Goal: Check status

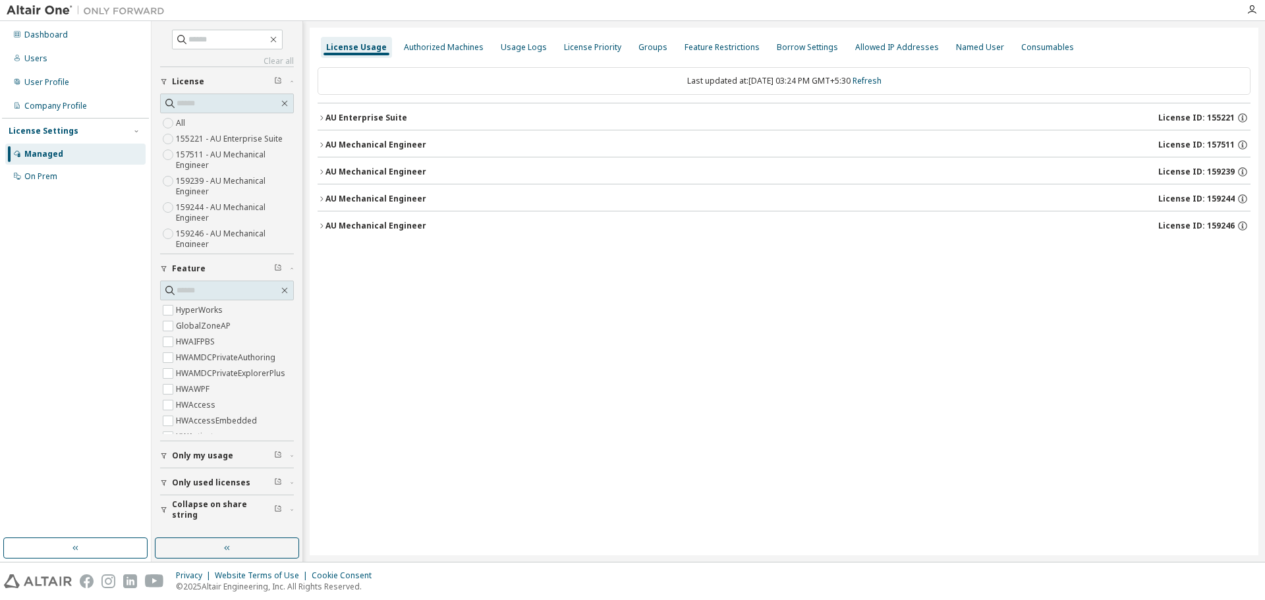
click at [341, 145] on div "AU Mechanical Engineer" at bounding box center [375, 145] width 101 height 11
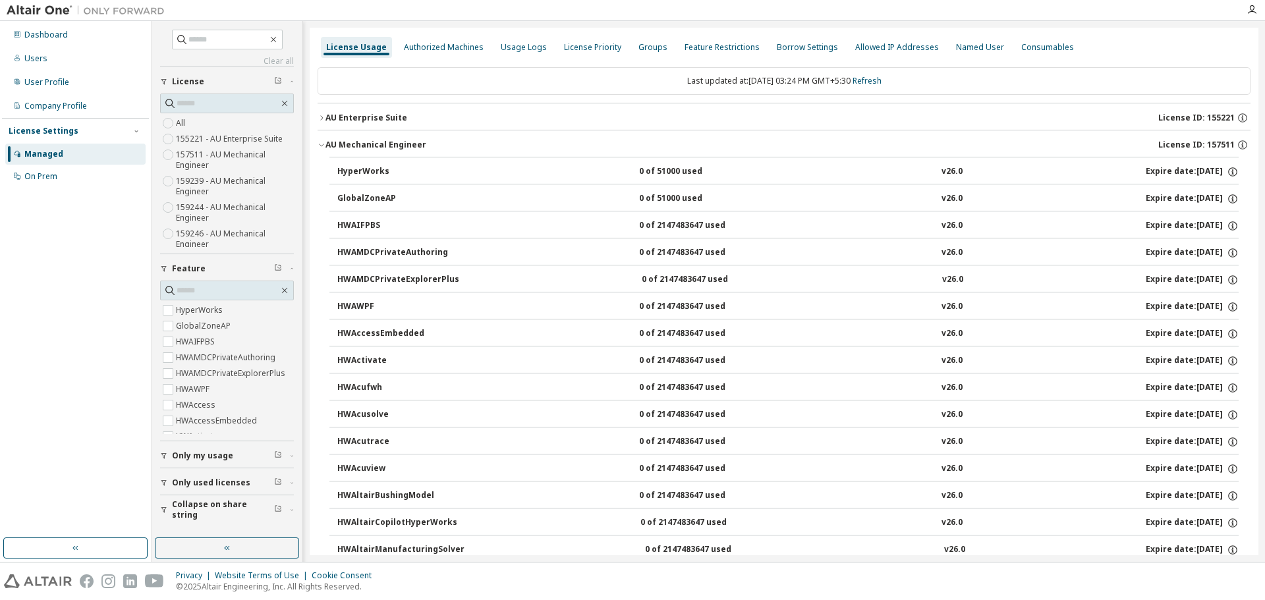
click at [325, 143] on div "AU Mechanical Engineer" at bounding box center [375, 145] width 101 height 11
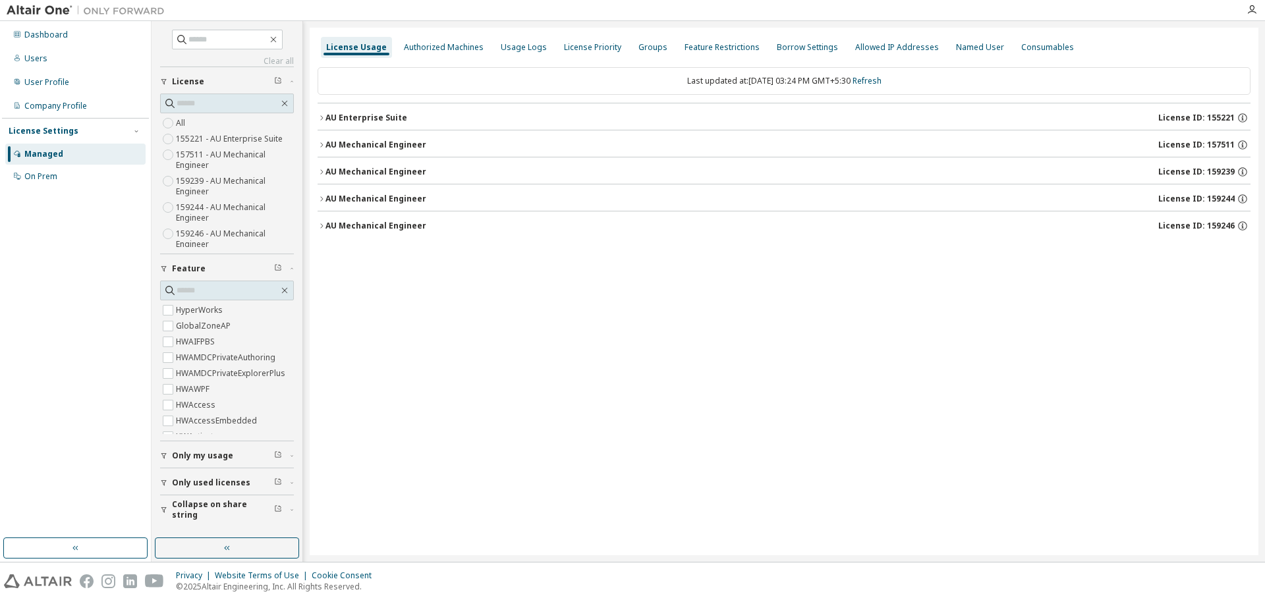
click at [338, 169] on div "AU Mechanical Engineer" at bounding box center [375, 172] width 101 height 11
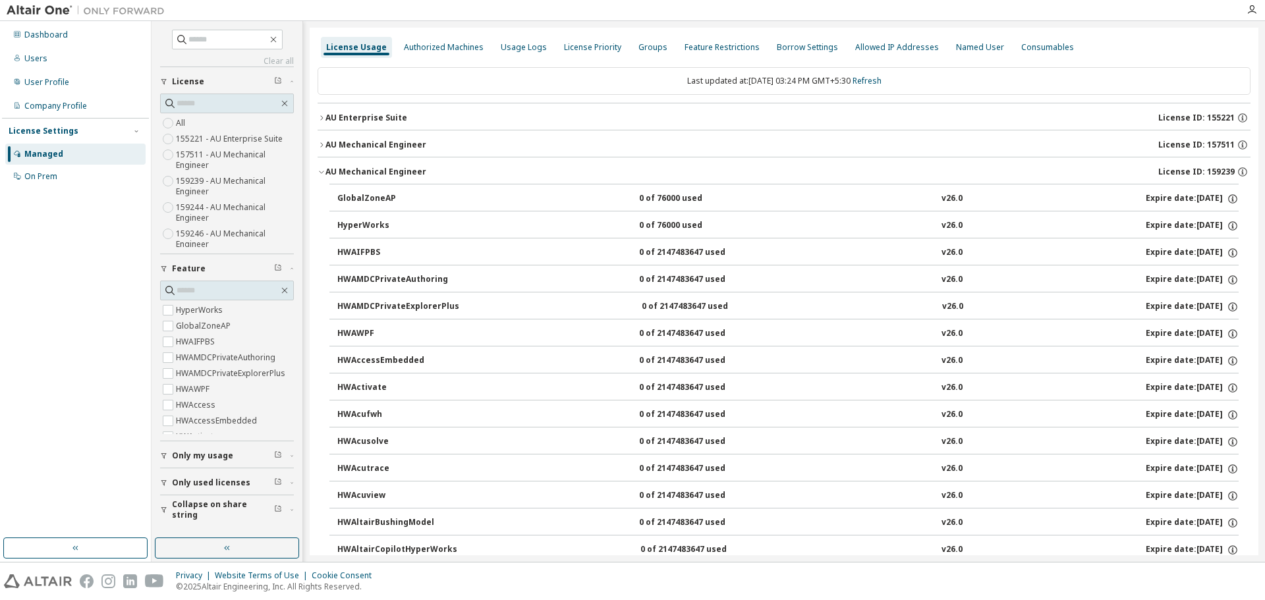
click at [345, 165] on button "AU Mechanical Engineer License ID: 159239" at bounding box center [783, 171] width 933 height 29
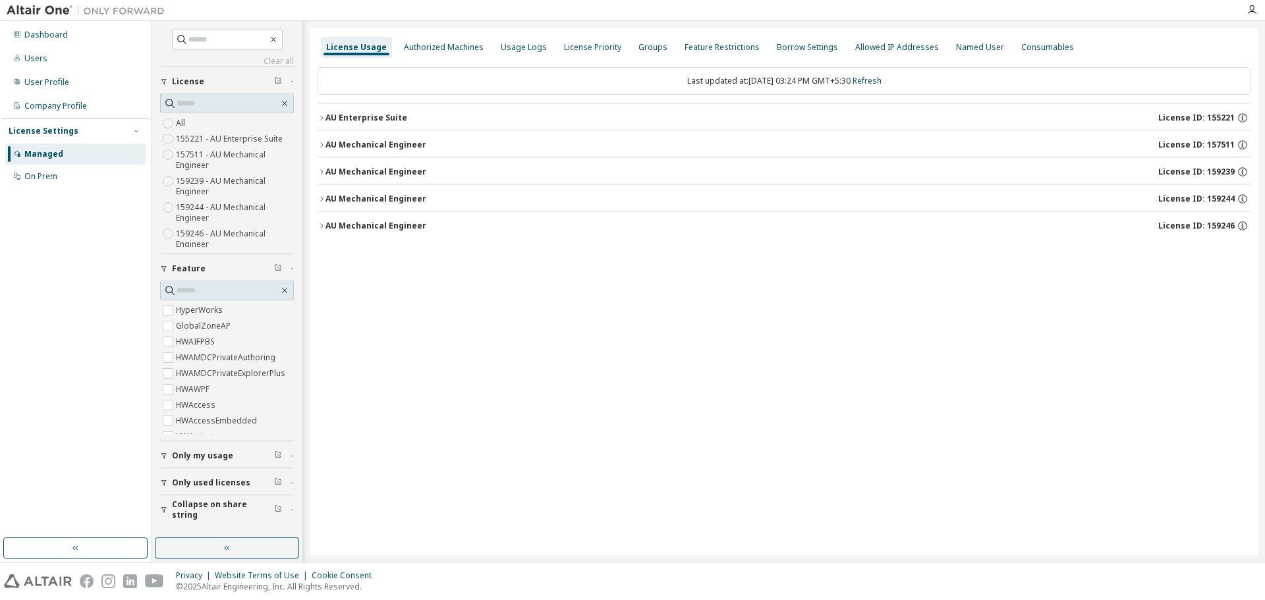
click at [346, 196] on div "AU Mechanical Engineer" at bounding box center [375, 199] width 101 height 11
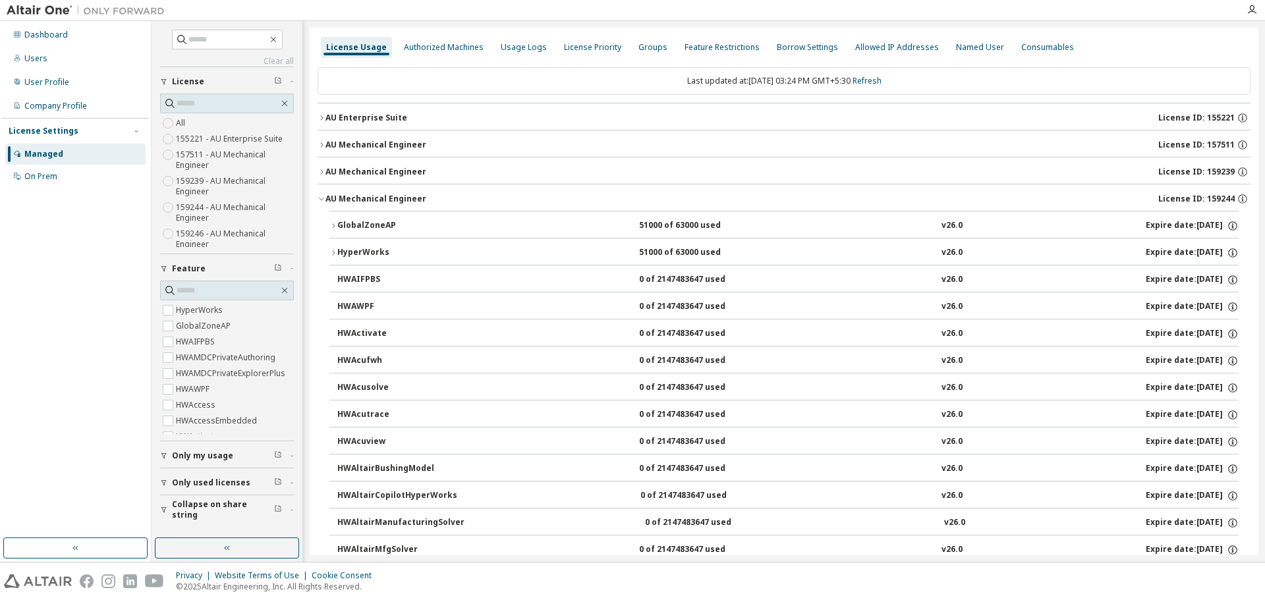
click at [342, 223] on div "GlobalZoneAP" at bounding box center [396, 226] width 119 height 12
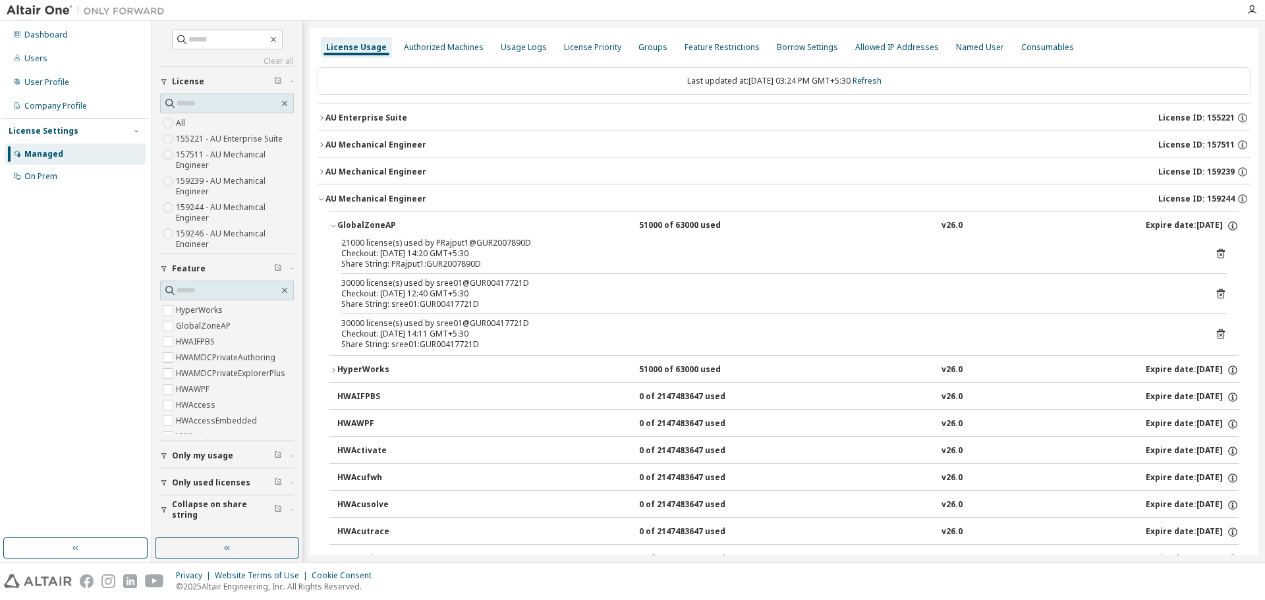
click at [342, 223] on div "GlobalZoneAP" at bounding box center [396, 226] width 119 height 12
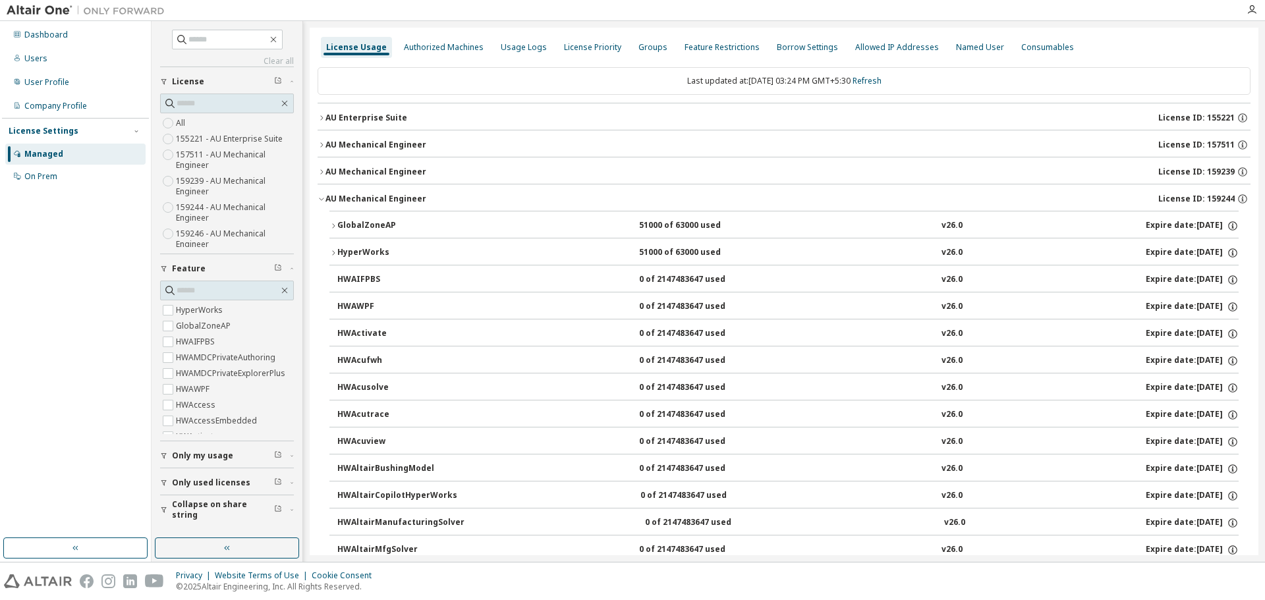
click at [342, 203] on div "AU Mechanical Engineer" at bounding box center [375, 199] width 101 height 11
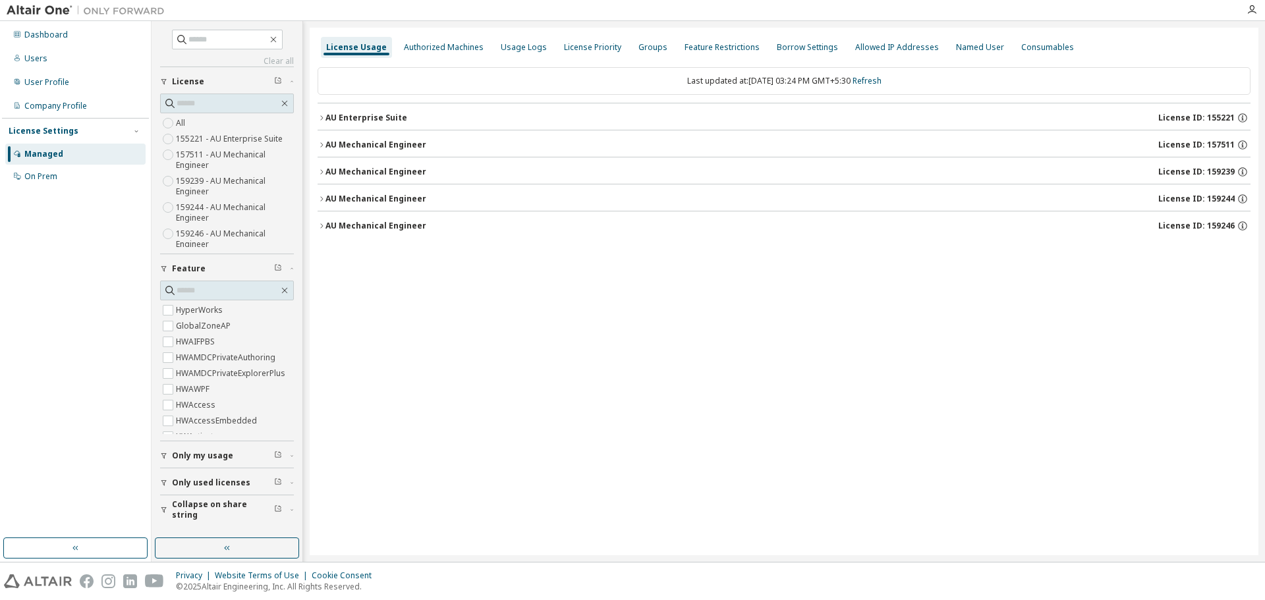
click at [345, 238] on button "AU Mechanical Engineer License ID: 159246" at bounding box center [783, 225] width 933 height 29
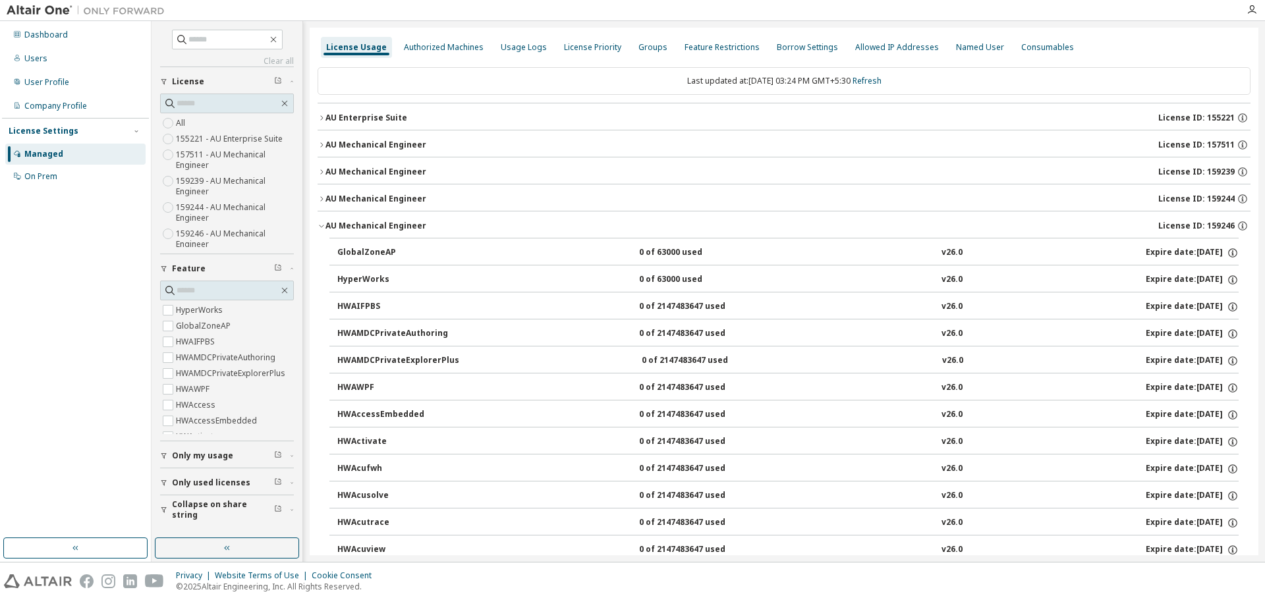
click at [347, 251] on div "GlobalZoneAP" at bounding box center [396, 253] width 119 height 12
click at [353, 221] on div "AU Mechanical Engineer" at bounding box center [375, 226] width 101 height 11
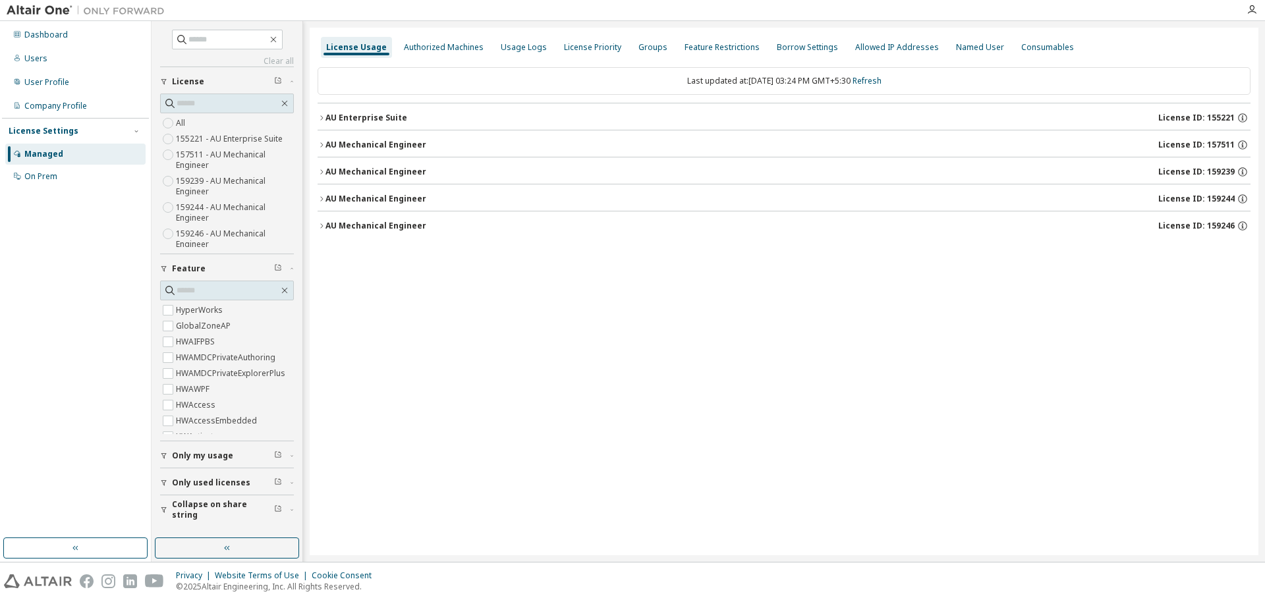
click at [353, 221] on div "AU Mechanical Engineer" at bounding box center [375, 226] width 101 height 11
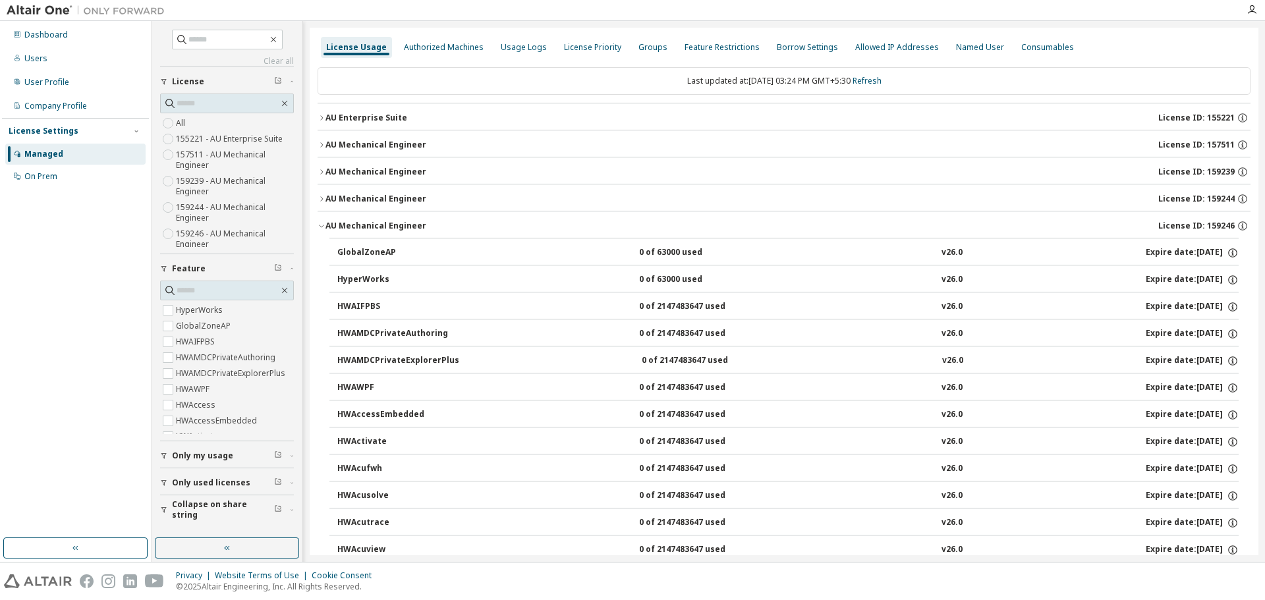
click at [325, 223] on div "AU Mechanical Engineer" at bounding box center [375, 226] width 101 height 11
